Goal: Task Accomplishment & Management: Use online tool/utility

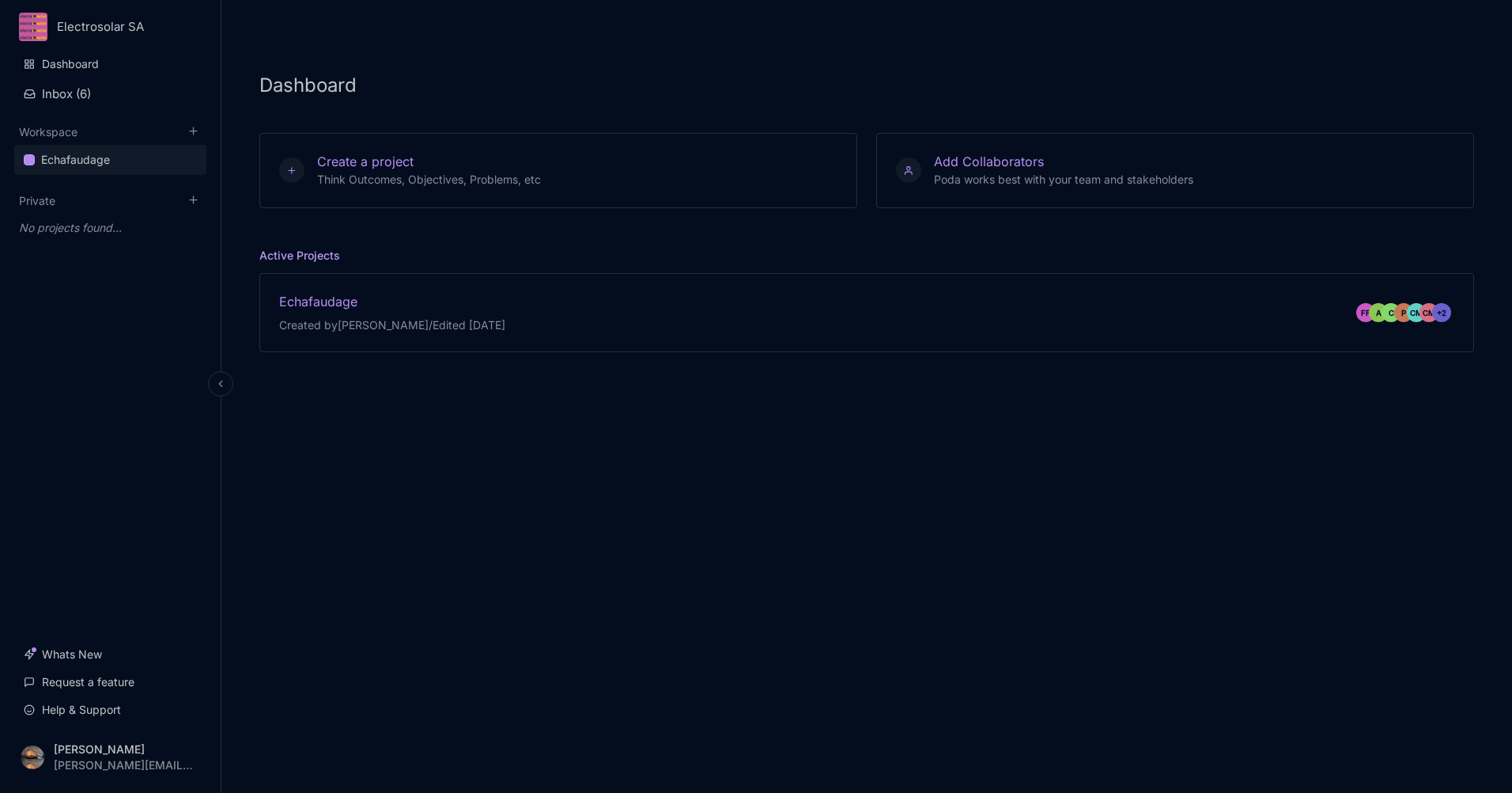
click at [116, 156] on link "Echafaudage" at bounding box center [110, 160] width 192 height 30
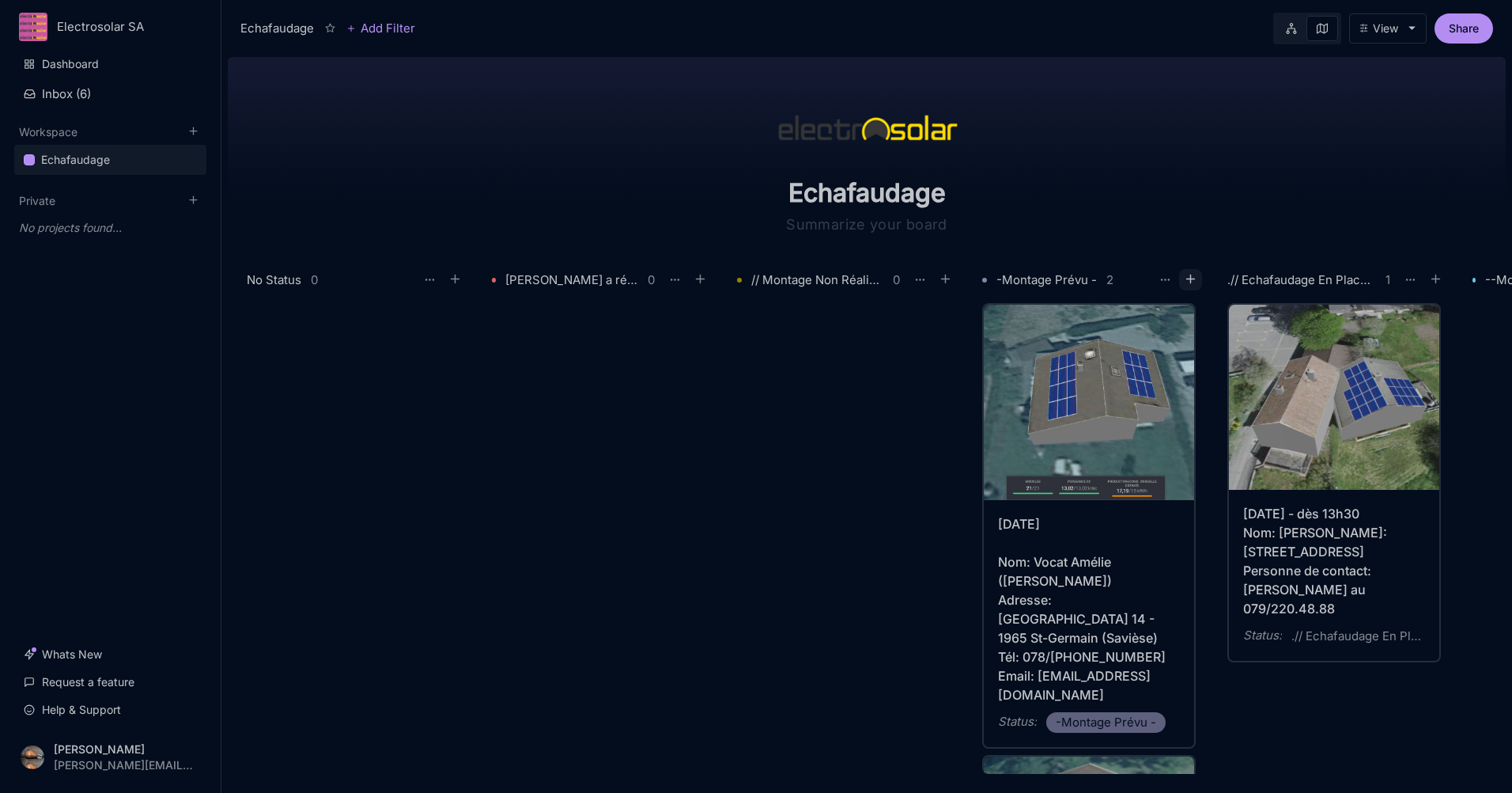
click at [1193, 277] on icon at bounding box center [1190, 279] width 14 height 14
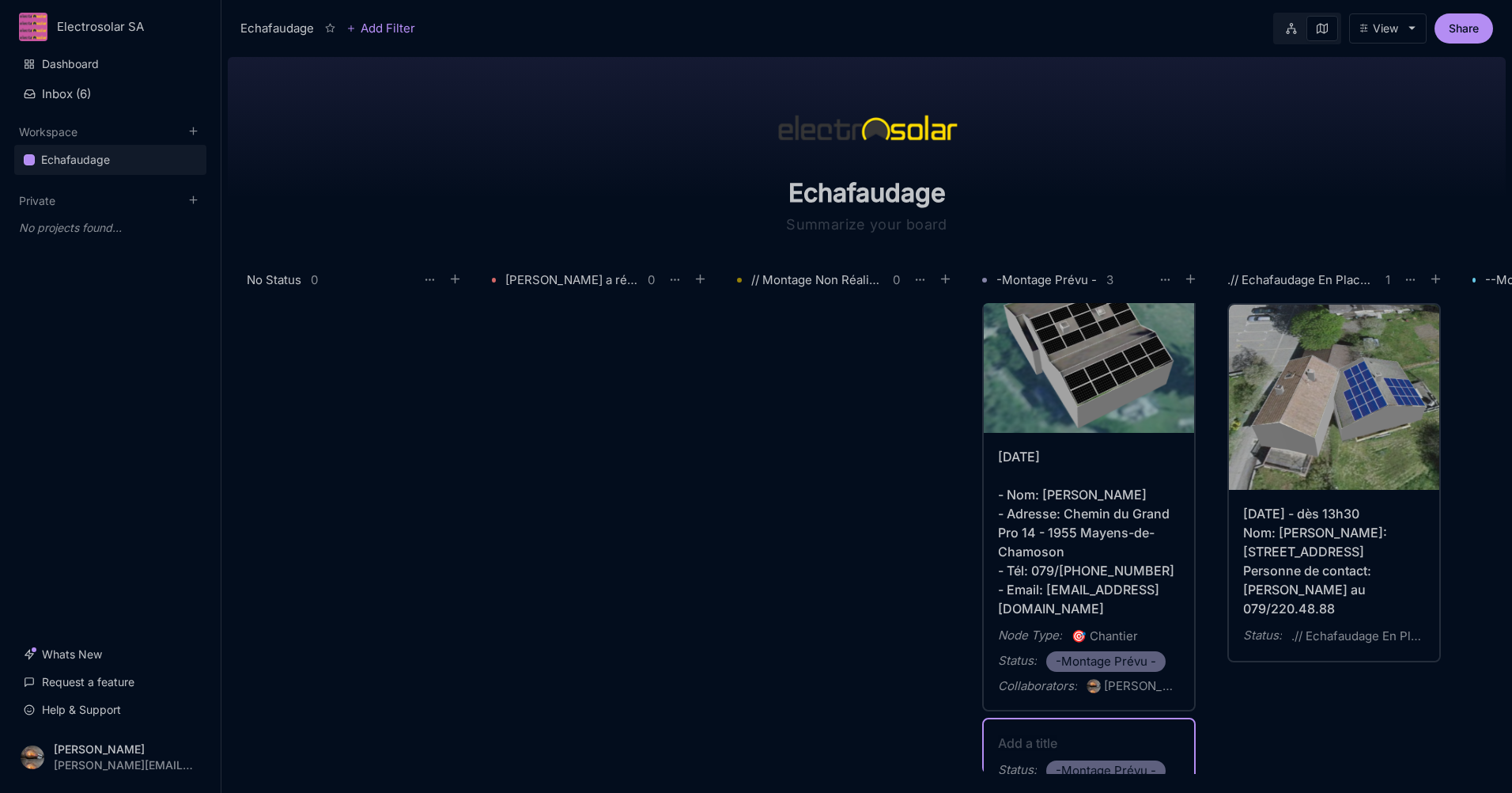
click at [1254, 748] on div "[DATE] - dès 13h30 Nom: [PERSON_NAME]: [STREET_ADDRESS] Personne de contact: [P…" at bounding box center [1337, 538] width 220 height 471
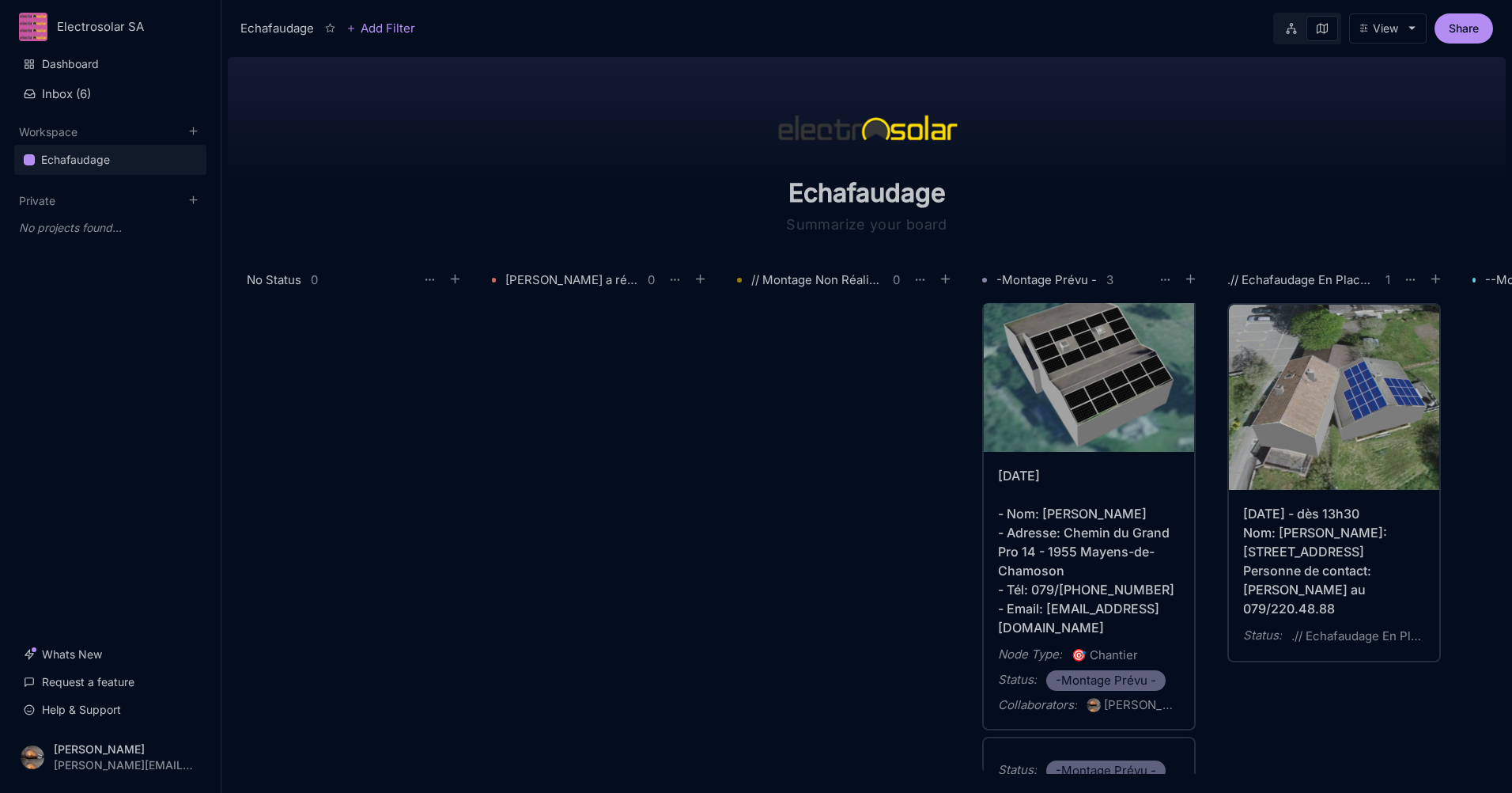
click at [1153, 738] on div "Status : -Montage Prévu -" at bounding box center [1089, 766] width 211 height 57
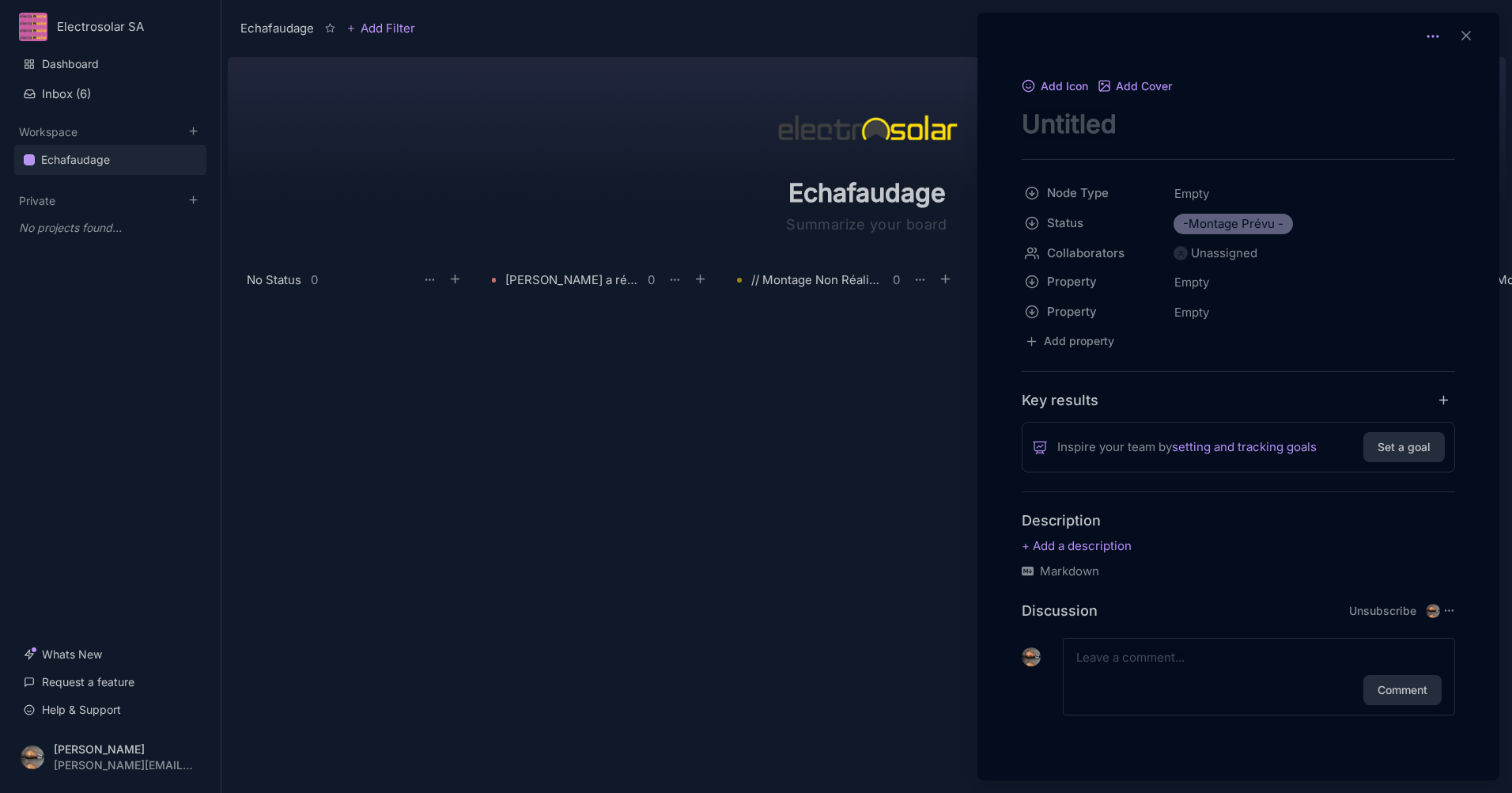
click at [1434, 30] on icon at bounding box center [1432, 36] width 16 height 16
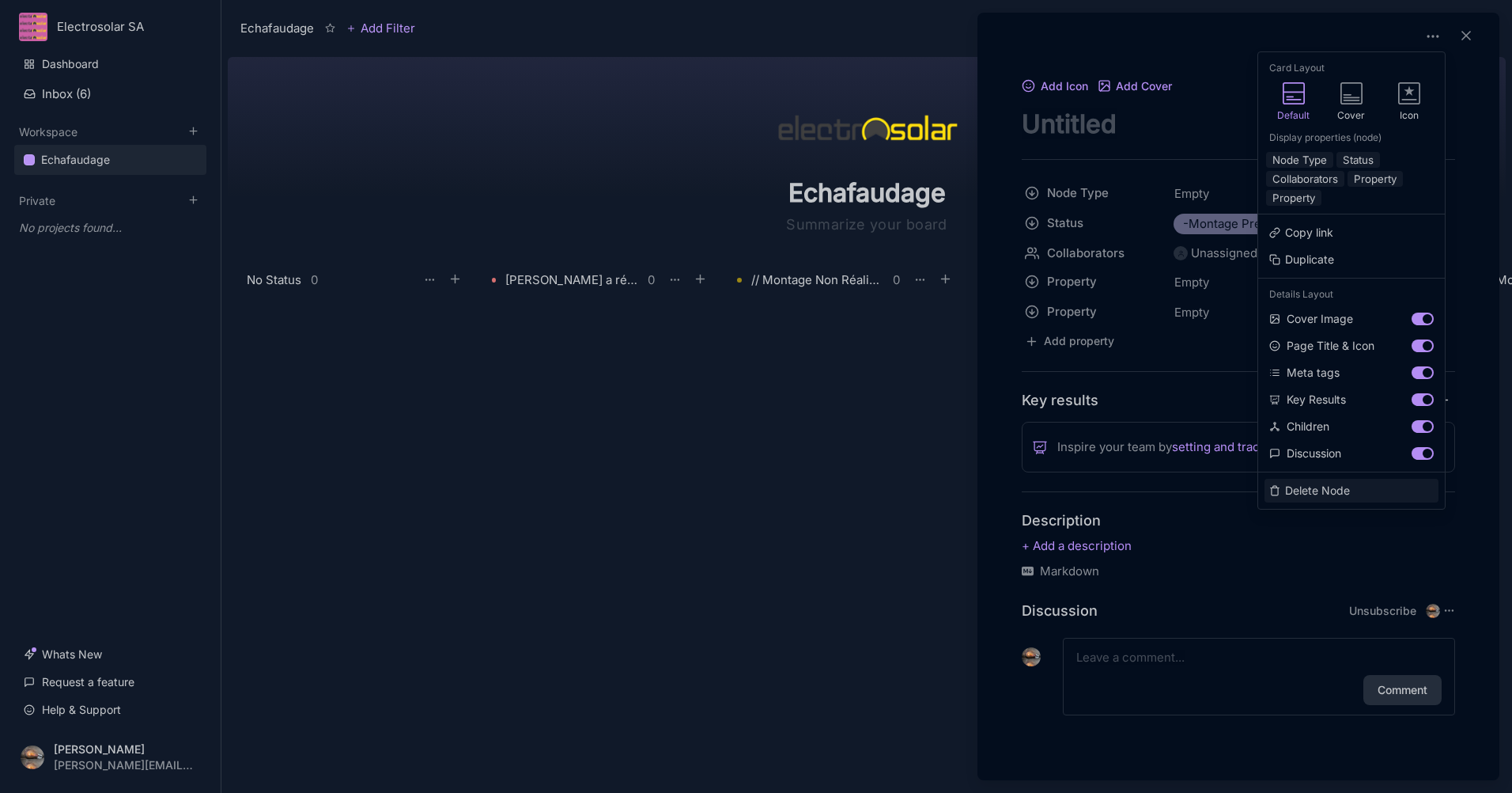
click at [1341, 498] on button "Delete Node" at bounding box center [1351, 490] width 174 height 24
